Goal: Find specific page/section: Find specific page/section

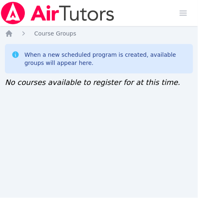
click at [7, 117] on div "Home Sessions Study Groups Students Messages Open user menu Jennifer (Jen) Grub…" at bounding box center [99, 99] width 198 height 198
